Goal: Communication & Community: Answer question/provide support

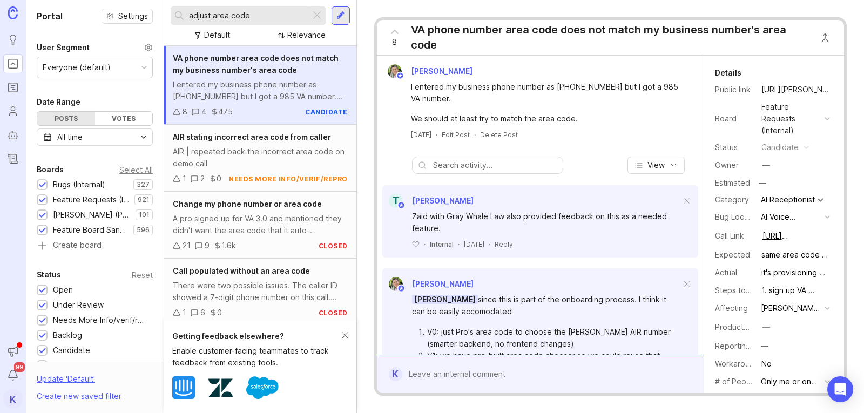
click at [706, 48] on div "VA phone number area code does not match my business number's area code" at bounding box center [610, 37] width 398 height 30
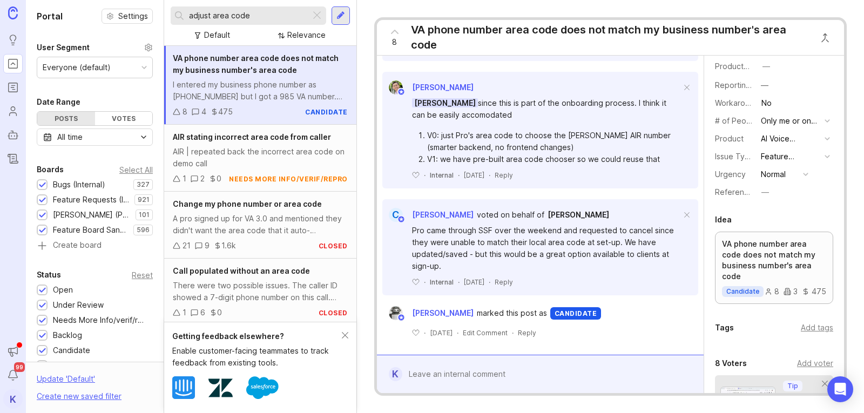
scroll to position [432, 0]
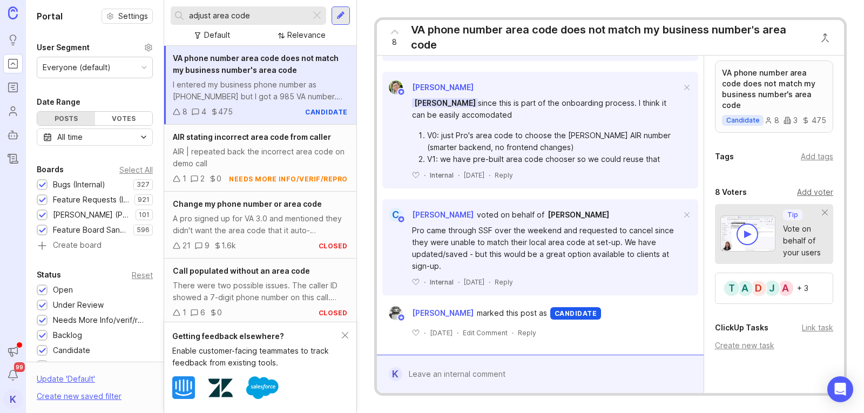
click at [814, 197] on div "Add voter" at bounding box center [815, 192] width 36 height 12
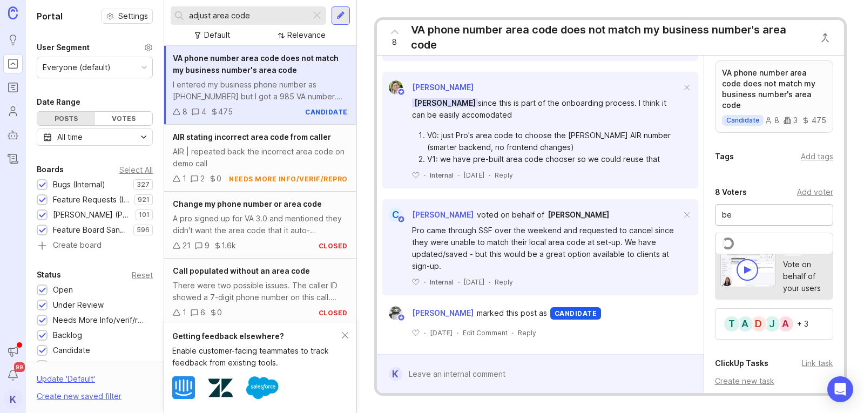
type input "bey"
drag, startPoint x: 751, startPoint y: 221, endPoint x: 721, endPoint y: 213, distance: 31.3
click at [721, 213] on div "bey" at bounding box center [774, 215] width 119 height 22
click at [801, 328] on div "+ 3" at bounding box center [802, 324] width 11 height 8
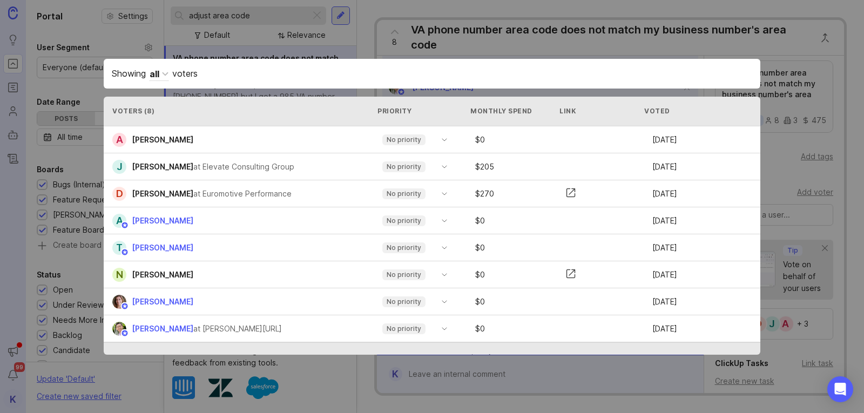
click at [664, 77] on div "Showing all voters" at bounding box center [432, 74] width 641 height 14
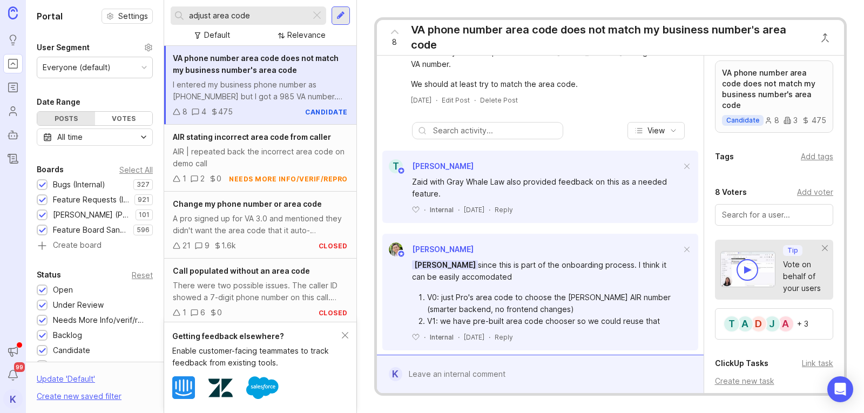
scroll to position [0, 0]
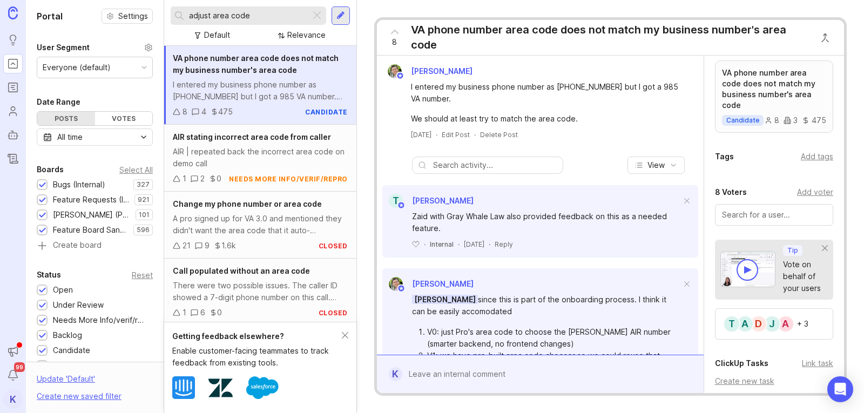
click at [759, 221] on input "text" at bounding box center [774, 215] width 105 height 12
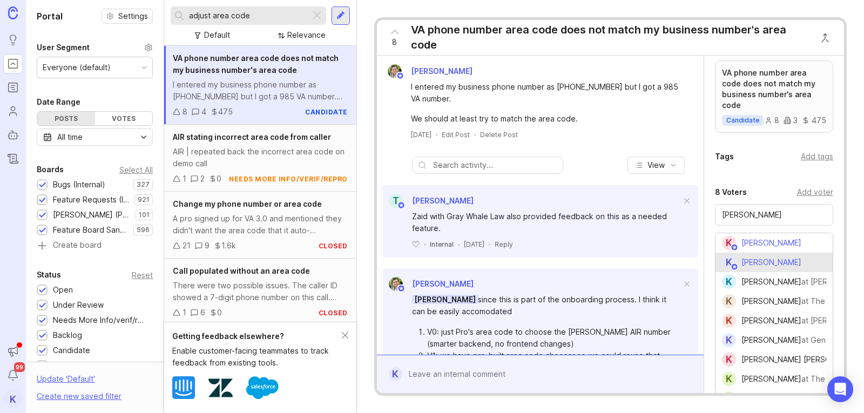
type input "[PERSON_NAME]"
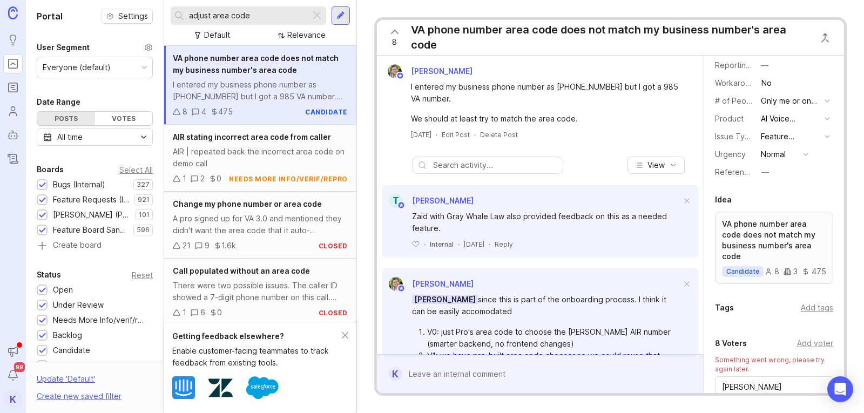
click at [400, 35] on icon at bounding box center [394, 31] width 13 height 13
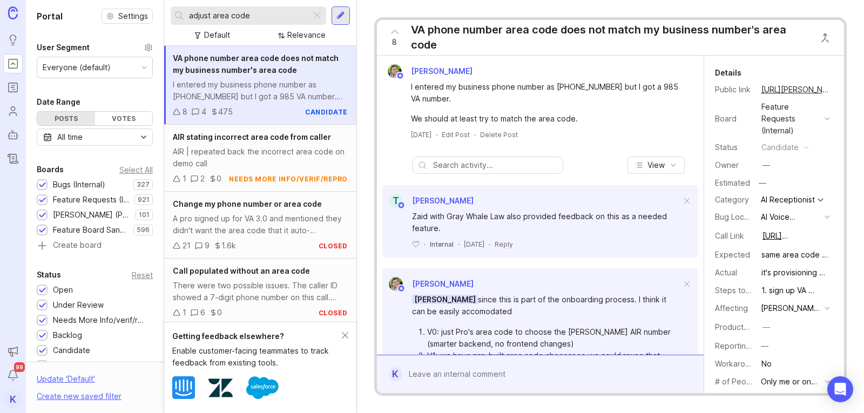
click at [224, 9] on div "adjust area code" at bounding box center [241, 15] width 140 height 18
click at [319, 14] on div at bounding box center [317, 16] width 13 height 14
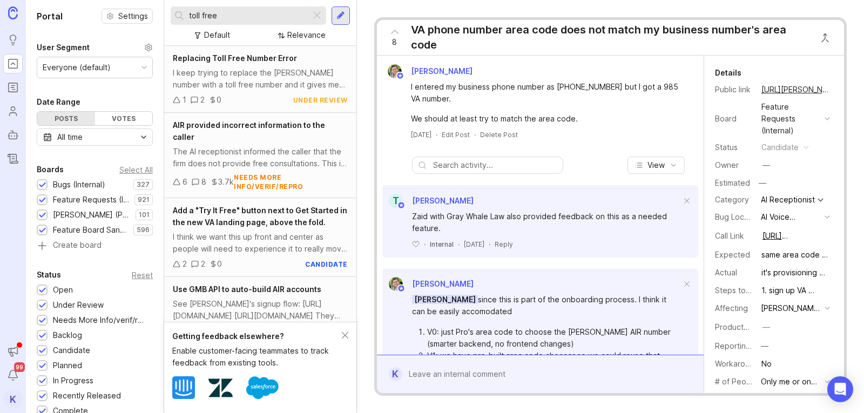
drag, startPoint x: 199, startPoint y: 18, endPoint x: 177, endPoint y: 10, distance: 24.3
click at [177, 10] on div "toll free" at bounding box center [241, 15] width 140 height 18
drag, startPoint x: 229, startPoint y: 19, endPoint x: 163, endPoint y: 20, distance: 65.9
click at [163, 20] on div "Portal Settings User Segment Everyone (default) Date Range Posts Votes All time…" at bounding box center [445, 206] width 838 height 413
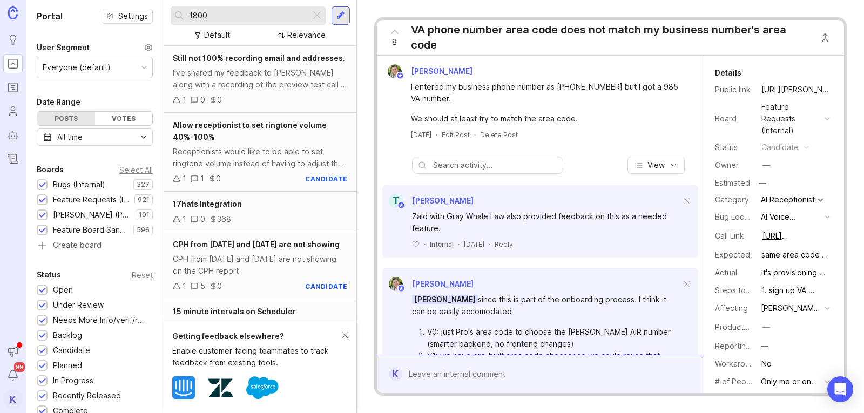
click at [194, 16] on input "1800" at bounding box center [247, 16] width 117 height 12
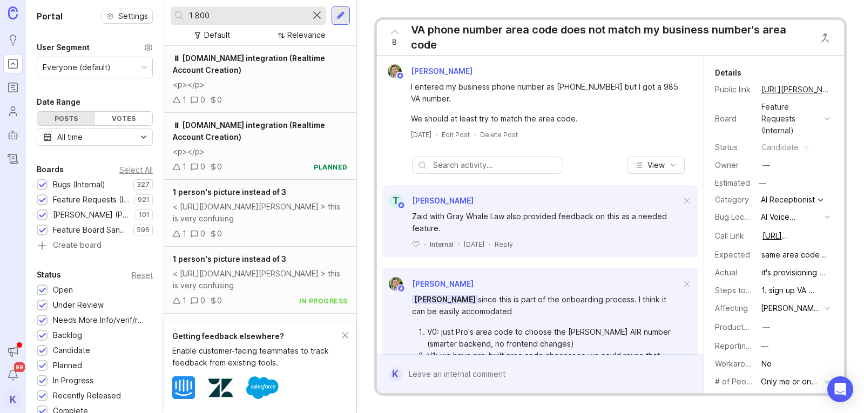
type input "1 800"
click at [317, 17] on div at bounding box center [317, 16] width 13 height 14
